Goal: Transaction & Acquisition: Purchase product/service

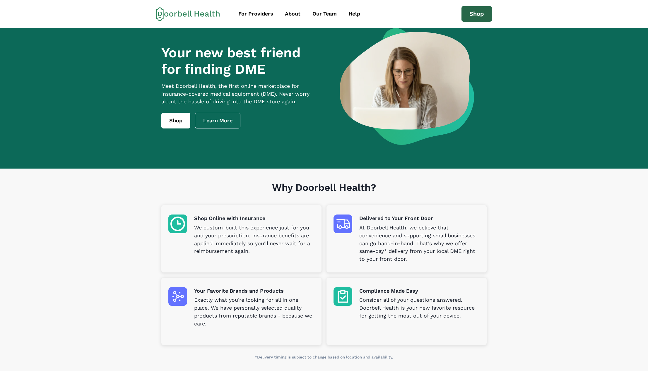
click at [484, 17] on link "Shop" at bounding box center [476, 14] width 30 height 16
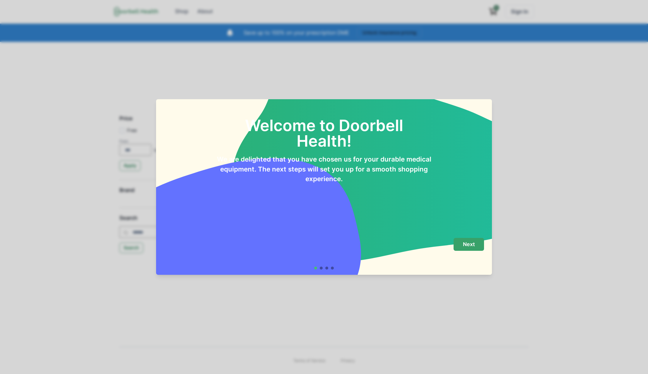
click at [473, 244] on p "Next" at bounding box center [469, 244] width 12 height 6
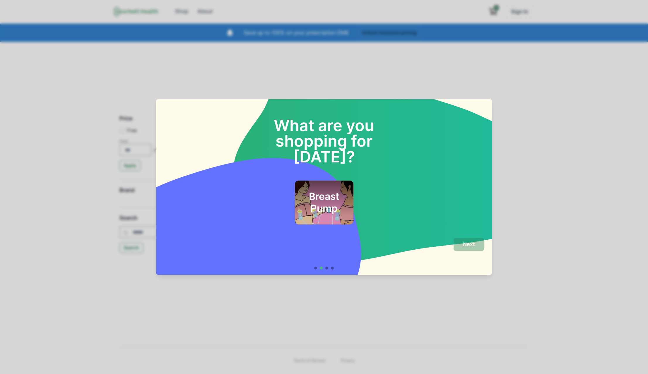
click at [314, 191] on h2 "Breast Pump" at bounding box center [323, 203] width 43 height 24
click at [464, 242] on p "Next" at bounding box center [469, 244] width 12 height 6
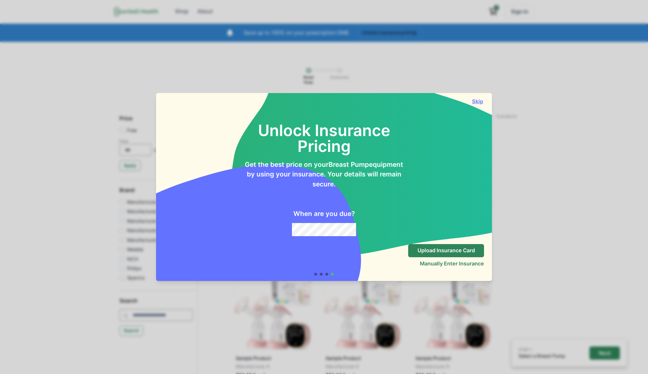
click at [478, 101] on button "Skip" at bounding box center [477, 101] width 13 height 6
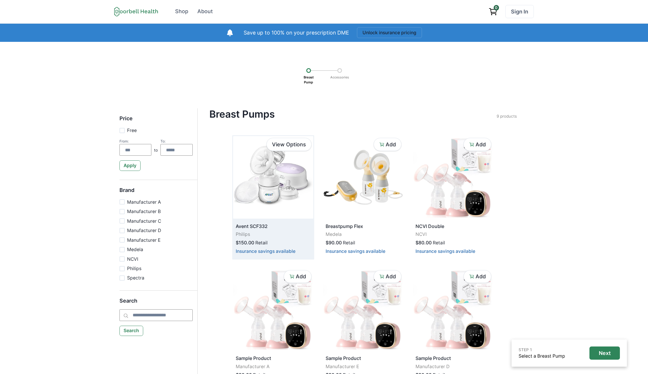
click at [282, 174] on img at bounding box center [273, 177] width 80 height 83
click at [282, 187] on img at bounding box center [273, 177] width 80 height 83
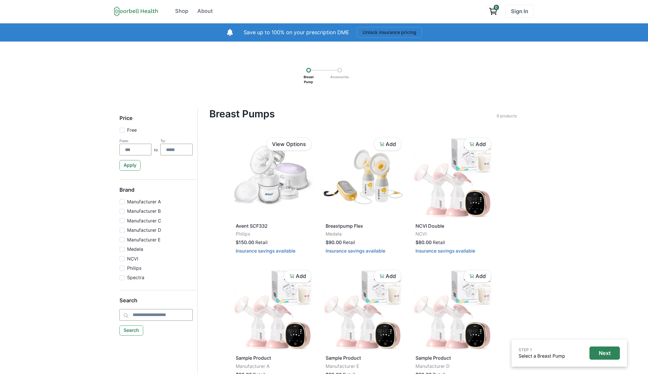
drag, startPoint x: 495, startPoint y: 10, endPoint x: 491, endPoint y: 20, distance: 10.9
click at [495, 10] on icon "View cart" at bounding box center [492, 11] width 9 height 9
